Goal: Navigation & Orientation: Understand site structure

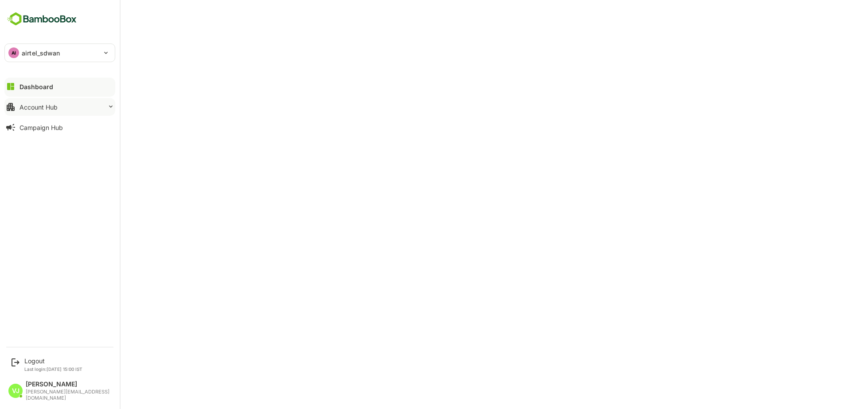
click at [54, 110] on div "Account Hub" at bounding box center [39, 107] width 38 height 8
click at [39, 106] on div "Account Hub" at bounding box center [39, 107] width 38 height 8
click at [44, 184] on div "Campaign Hub" at bounding box center [41, 184] width 43 height 8
click at [29, 102] on button "Account Hub" at bounding box center [59, 107] width 111 height 18
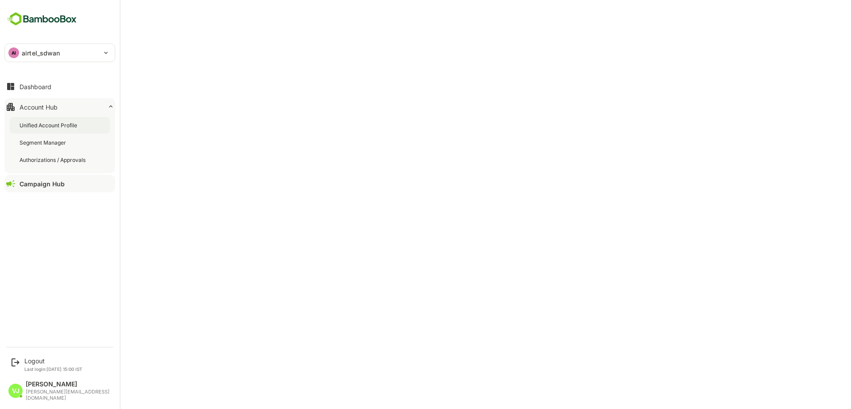
click at [39, 128] on div "Unified Account Profile" at bounding box center [49, 125] width 59 height 8
click at [49, 139] on div "Segment Manager" at bounding box center [44, 143] width 48 height 8
click at [65, 121] on div "Unified Account Profile" at bounding box center [49, 125] width 59 height 8
click at [35, 90] on div "Dashboard" at bounding box center [36, 87] width 32 height 8
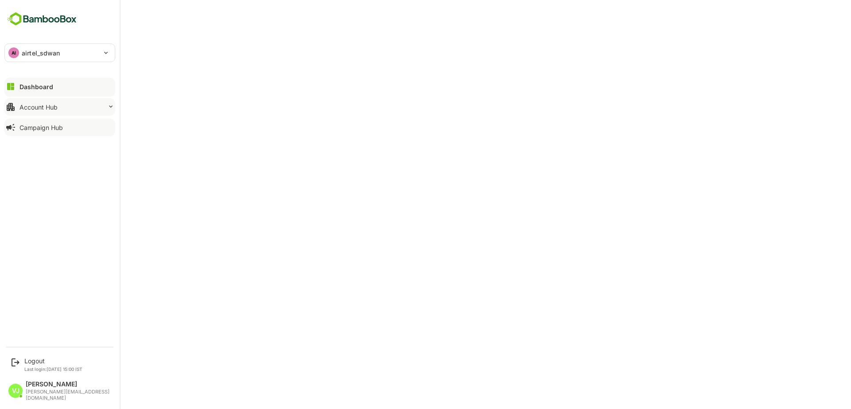
click at [41, 112] on button "Account Hub" at bounding box center [59, 107] width 111 height 18
click at [49, 149] on div "Segment Manager" at bounding box center [60, 142] width 100 height 16
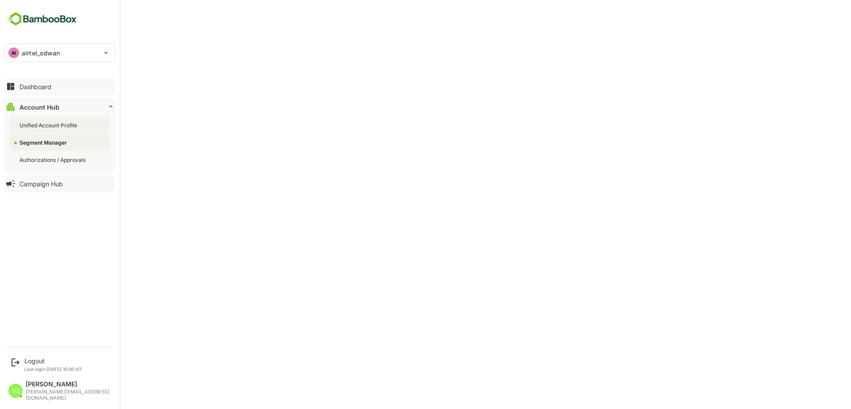
click at [43, 129] on div "Unified Account Profile" at bounding box center [49, 125] width 59 height 8
